Goal: Transaction & Acquisition: Purchase product/service

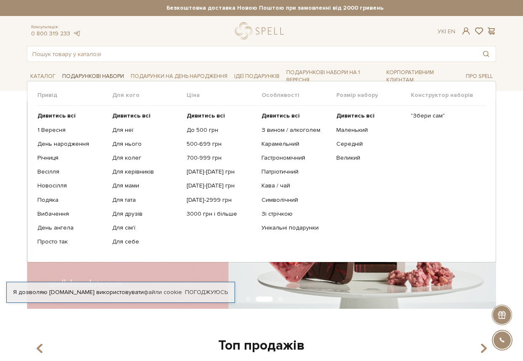
click at [96, 72] on link "Подарункові набори" at bounding box center [93, 76] width 69 height 13
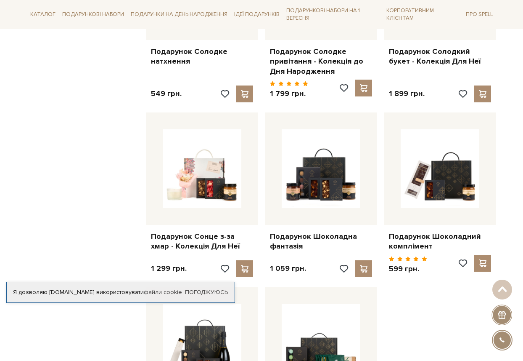
scroll to position [884, 0]
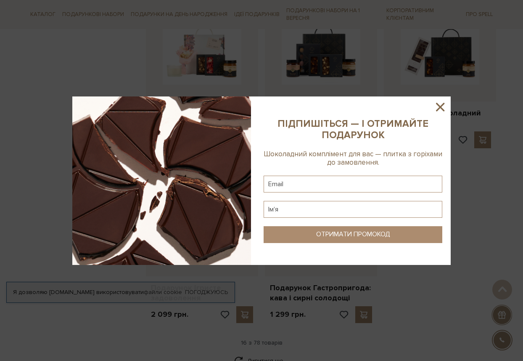
click at [439, 106] on icon at bounding box center [440, 107] width 14 height 14
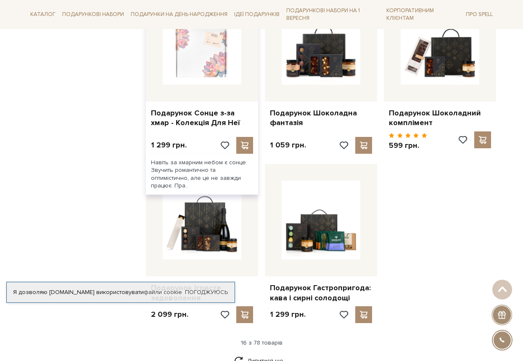
click at [198, 85] on img at bounding box center [202, 45] width 79 height 79
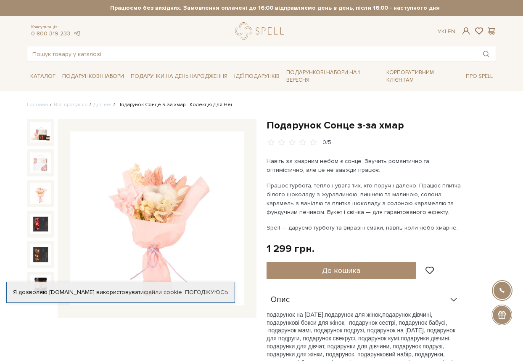
click at [30, 193] on img at bounding box center [40, 193] width 21 height 21
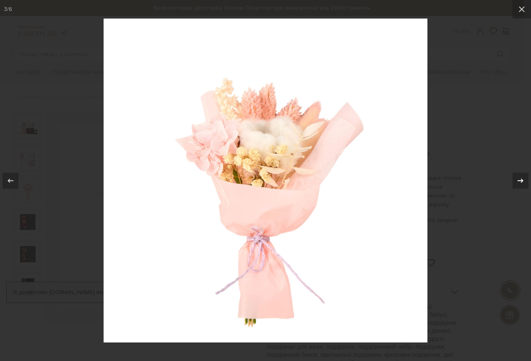
click at [523, 179] on icon at bounding box center [520, 180] width 10 height 10
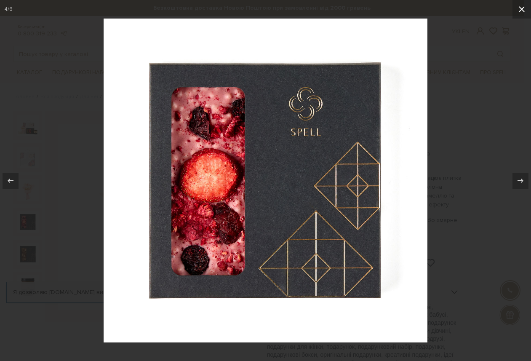
click at [523, 8] on icon at bounding box center [521, 9] width 10 height 10
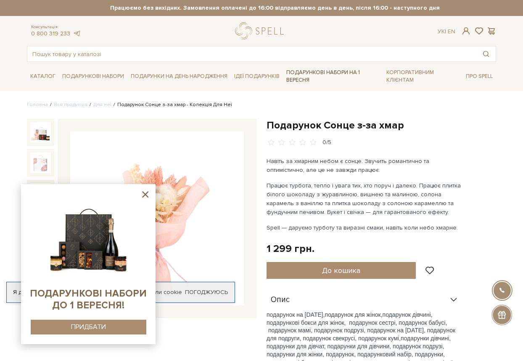
click at [324, 69] on link "Подарункові набори на 1 Вересня" at bounding box center [333, 76] width 100 height 22
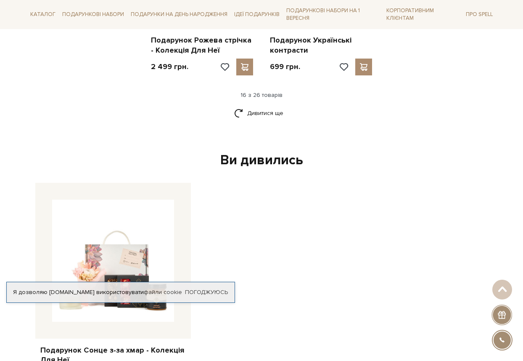
scroll to position [1136, 0]
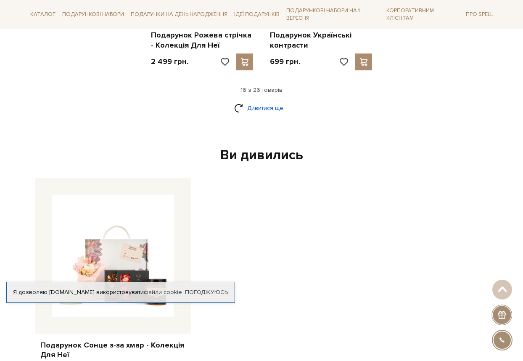
click at [261, 115] on link "Дивитися ще" at bounding box center [261, 108] width 55 height 15
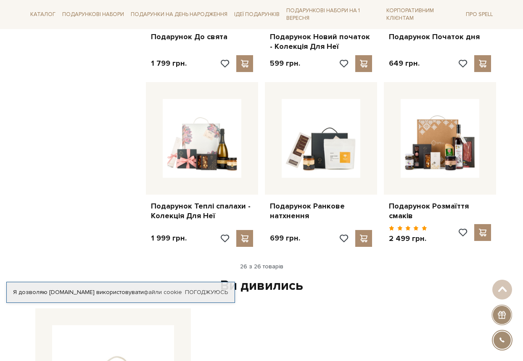
scroll to position [1431, 0]
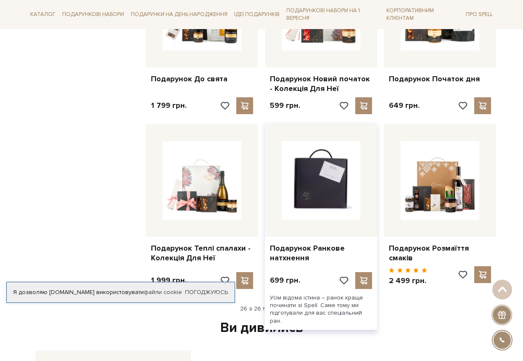
click at [339, 220] on img at bounding box center [321, 180] width 79 height 79
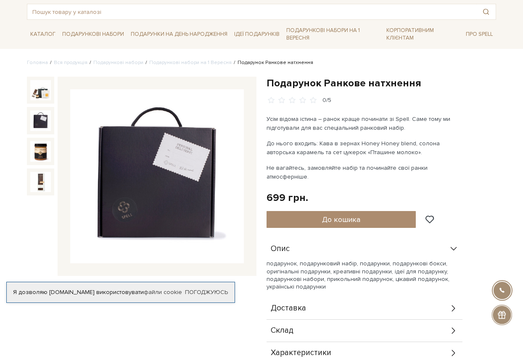
click at [30, 119] on img at bounding box center [40, 120] width 21 height 21
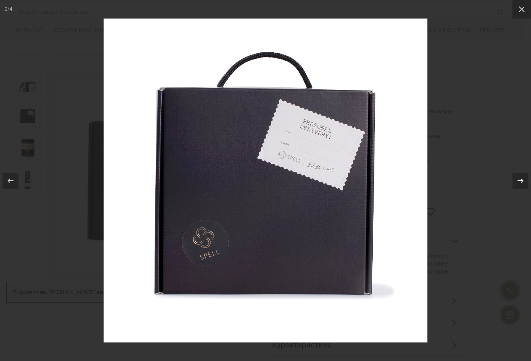
click at [518, 181] on icon at bounding box center [520, 180] width 10 height 10
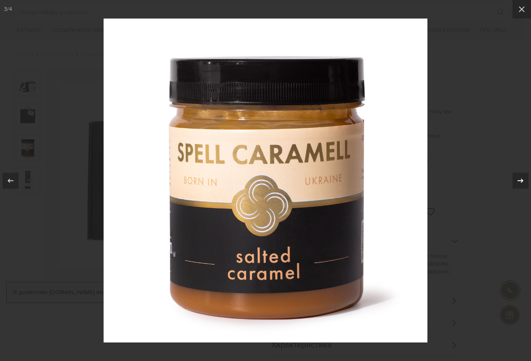
click at [517, 181] on icon at bounding box center [520, 180] width 6 height 4
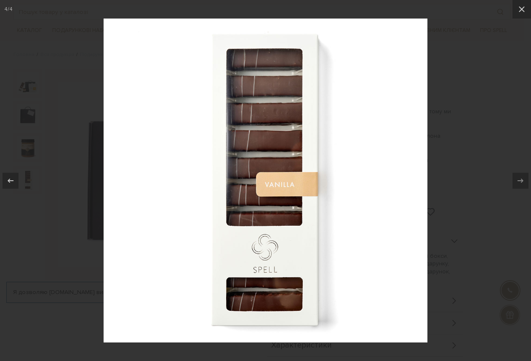
click at [517, 180] on icon at bounding box center [520, 180] width 10 height 10
click at [522, 179] on icon at bounding box center [520, 180] width 10 height 10
click at [523, 8] on icon at bounding box center [521, 9] width 6 height 6
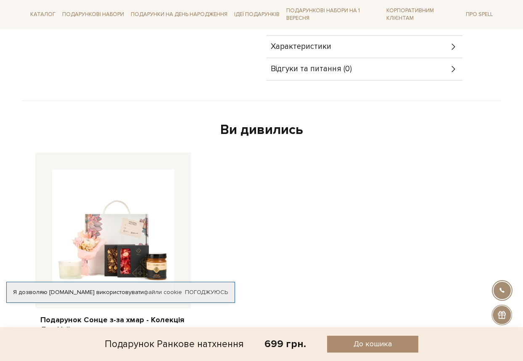
scroll to position [379, 0]
